Goal: Task Accomplishment & Management: Use online tool/utility

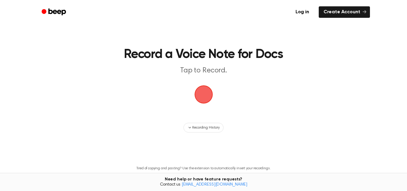
drag, startPoint x: 0, startPoint y: 0, endPoint x: 205, endPoint y: 101, distance: 228.5
click at [205, 101] on span "button" at bounding box center [203, 94] width 20 height 20
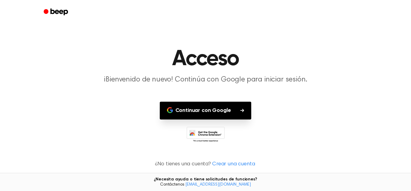
click at [214, 109] on font "Continuar con Google" at bounding box center [203, 109] width 56 height 5
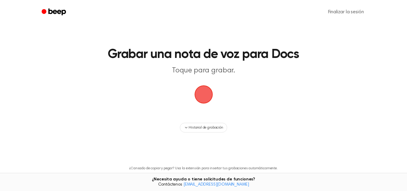
click at [203, 96] on span "button" at bounding box center [203, 94] width 22 height 22
click at [210, 97] on span "button" at bounding box center [203, 94] width 25 height 25
click at [50, 10] on icon "Bip" at bounding box center [55, 12] width 26 height 9
